Goal: Use online tool/utility: Utilize a website feature to perform a specific function

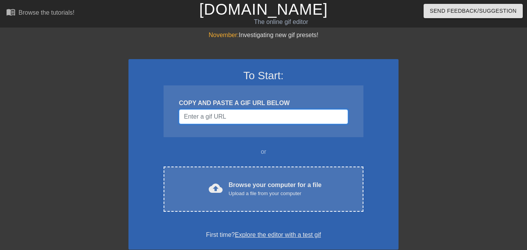
click at [246, 120] on input "Username" at bounding box center [263, 116] width 169 height 15
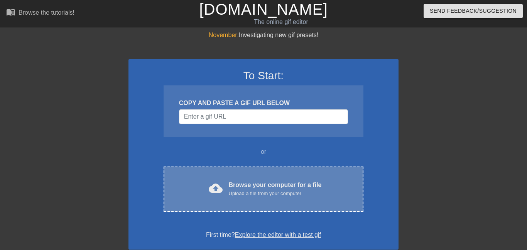
click at [278, 182] on div "Browse your computer for a file Upload a file from your computer" at bounding box center [275, 188] width 93 height 17
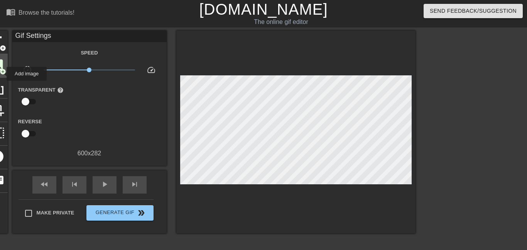
click at [2, 74] on span "add_circle" at bounding box center [3, 71] width 7 height 7
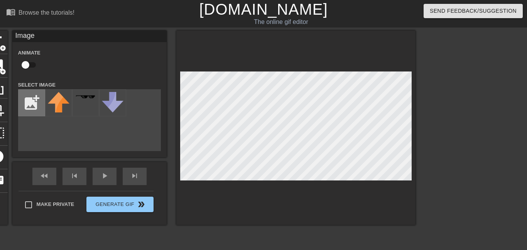
click at [35, 98] on input "file" at bounding box center [32, 102] width 26 height 26
type input "C:\fakepath\reed.png"
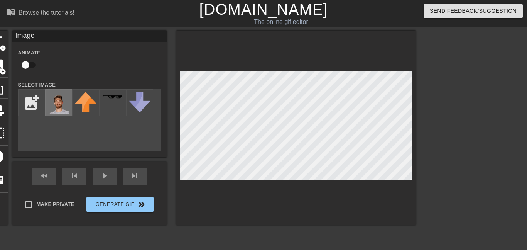
click at [55, 107] on img at bounding box center [59, 103] width 22 height 22
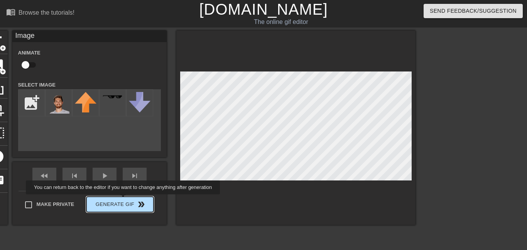
click at [121, 199] on div "Make Private Generate Gif double_arrow" at bounding box center [86, 206] width 135 height 30
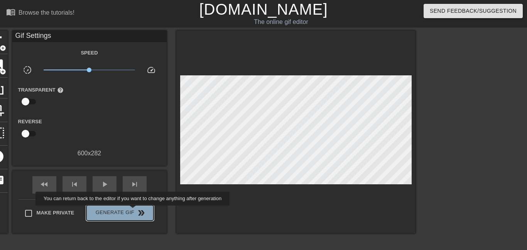
click at [131, 211] on span "Generate Gif double_arrow" at bounding box center [119, 212] width 61 height 9
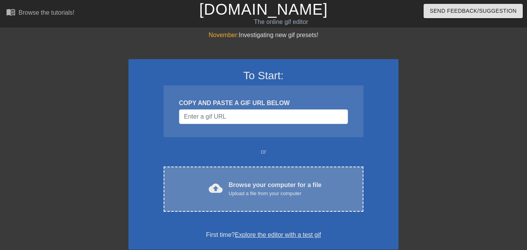
click at [253, 186] on div "Browse your computer for a file Upload a file from your computer" at bounding box center [275, 188] width 93 height 17
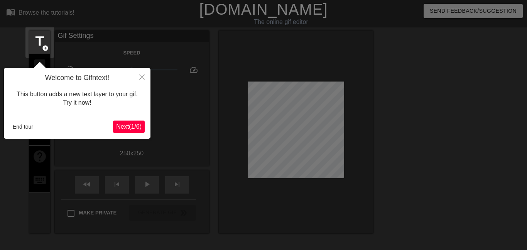
scroll to position [19, 0]
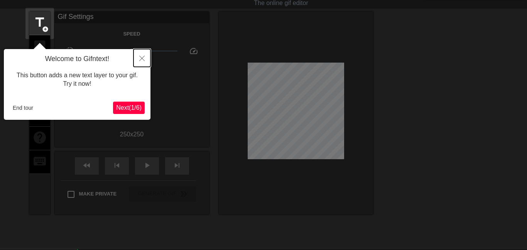
click at [140, 53] on button "Close" at bounding box center [141, 58] width 17 height 18
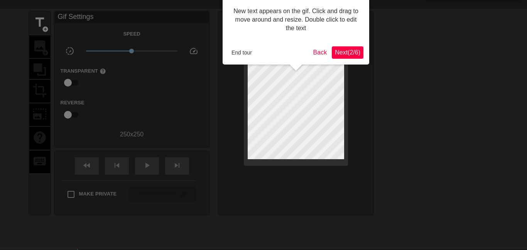
scroll to position [0, 0]
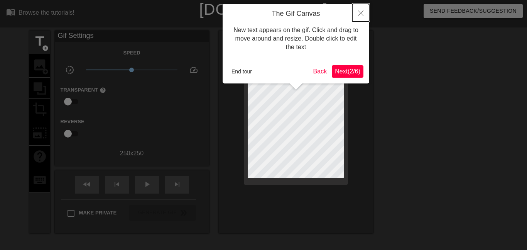
click at [361, 13] on icon "Close" at bounding box center [360, 12] width 5 height 5
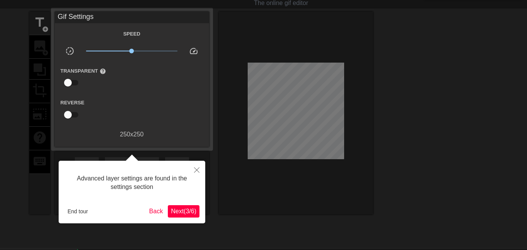
click at [91, 211] on div "End tour" at bounding box center [105, 211] width 82 height 12
click at [87, 211] on button "End tour" at bounding box center [77, 211] width 27 height 12
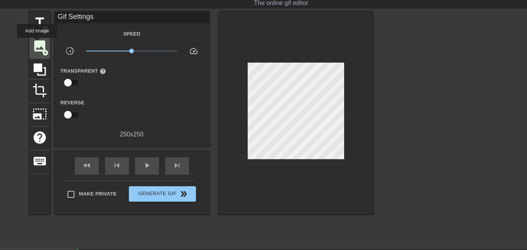
click at [37, 43] on span "image" at bounding box center [39, 46] width 15 height 15
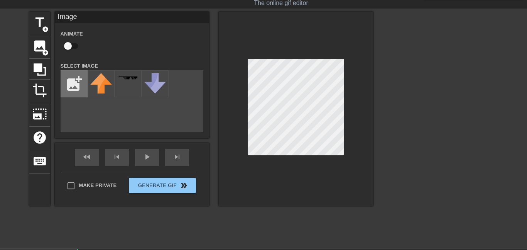
click at [74, 82] on input "file" at bounding box center [74, 84] width 26 height 26
type input "C:\fakepath\Screenshot [DATE] 12.50.38 PM.png"
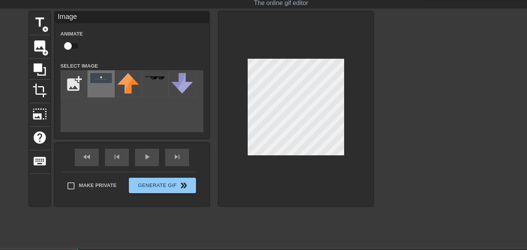
click at [108, 86] on div at bounding box center [101, 83] width 27 height 27
click at [224, 132] on div at bounding box center [296, 109] width 154 height 194
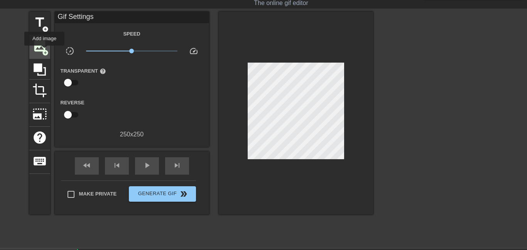
click at [44, 52] on span "add_circle" at bounding box center [45, 52] width 7 height 7
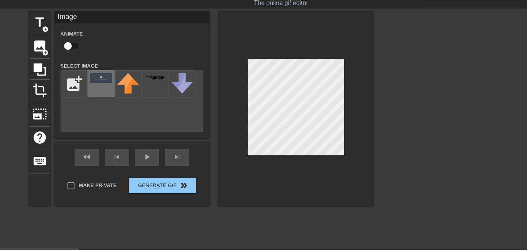
click at [102, 84] on div at bounding box center [101, 83] width 27 height 27
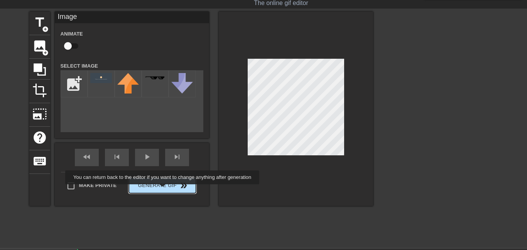
click at [161, 187] on button "Generate Gif double_arrow" at bounding box center [162, 184] width 67 height 15
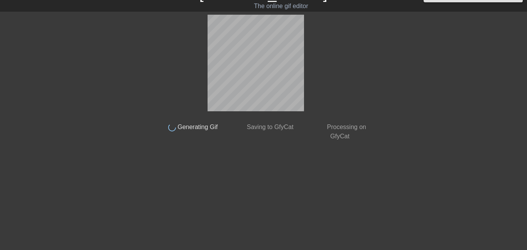
scroll to position [16, 0]
